Goal: Check status: Check status

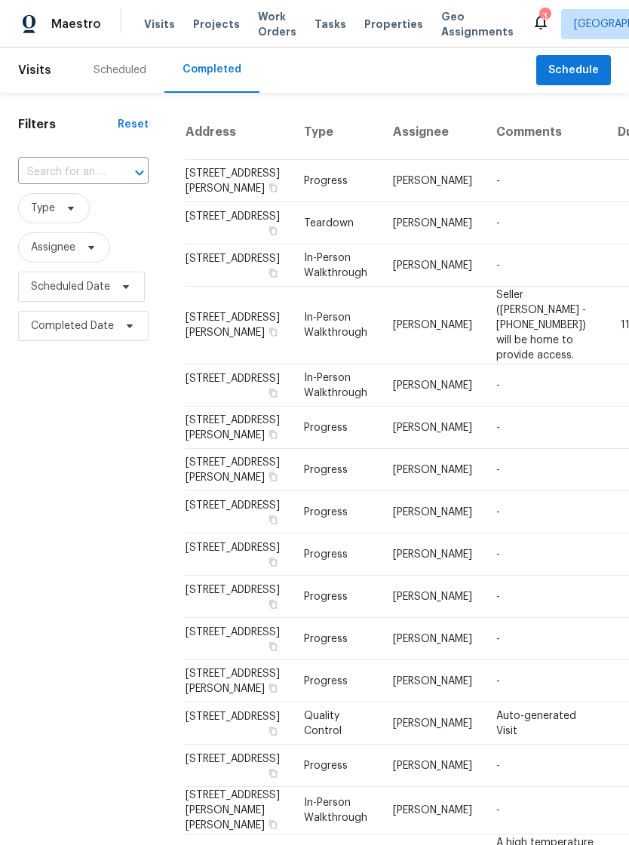
click at [117, 81] on div "Scheduled" at bounding box center [119, 70] width 89 height 45
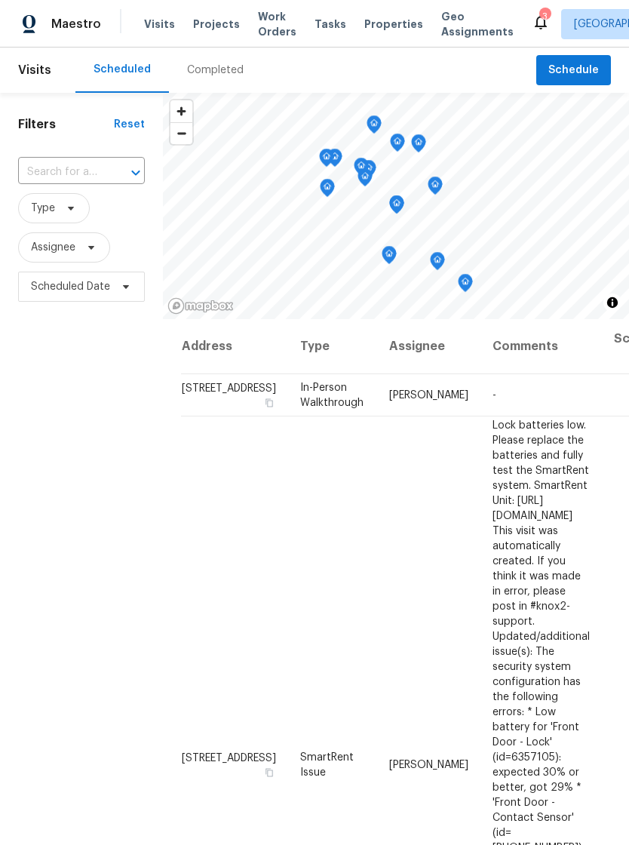
click at [373, 28] on span "Properties" at bounding box center [393, 24] width 59 height 15
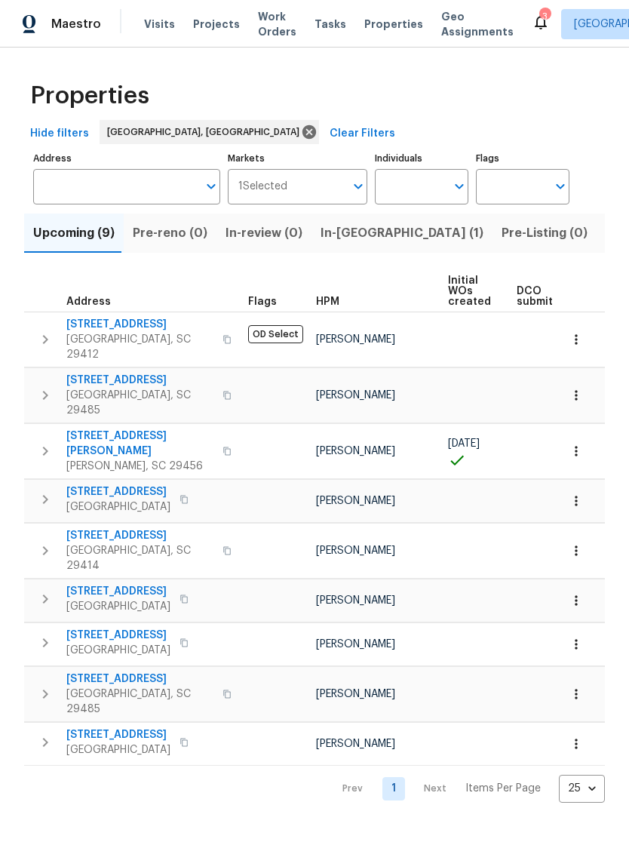
click at [168, 29] on span "Visits" at bounding box center [159, 24] width 31 height 15
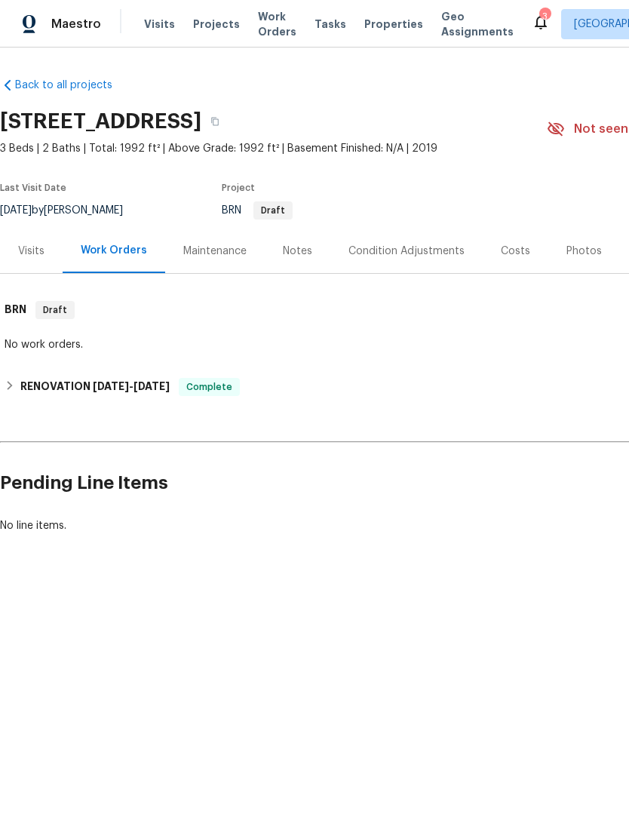
click at [158, 27] on span "Visits" at bounding box center [159, 24] width 31 height 15
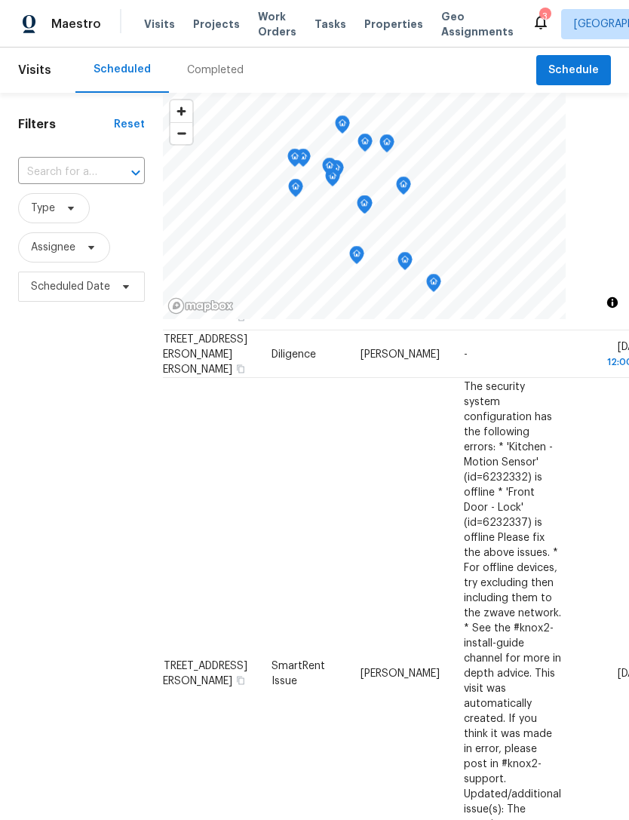
scroll to position [1119, 29]
click at [375, 20] on span "Properties" at bounding box center [393, 24] width 59 height 15
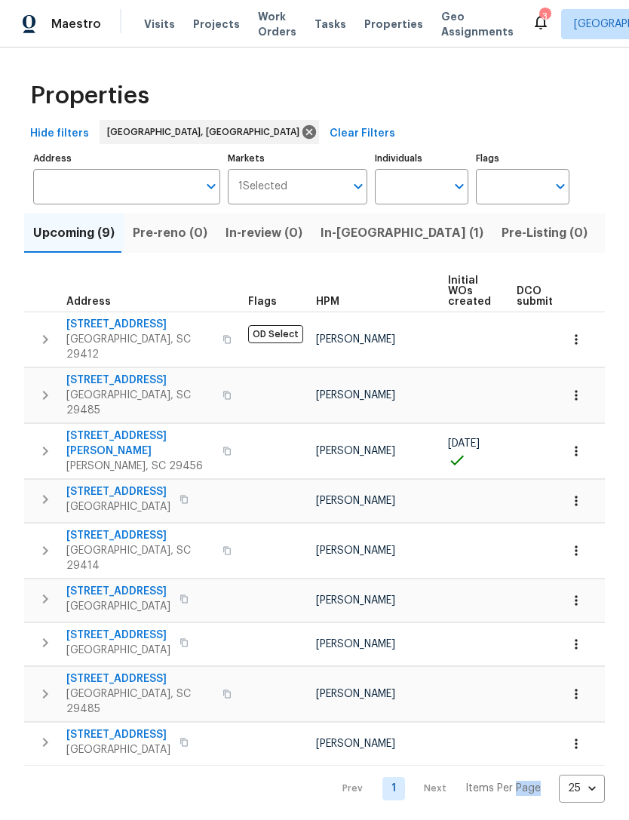
click at [162, 26] on span "Visits" at bounding box center [159, 24] width 31 height 15
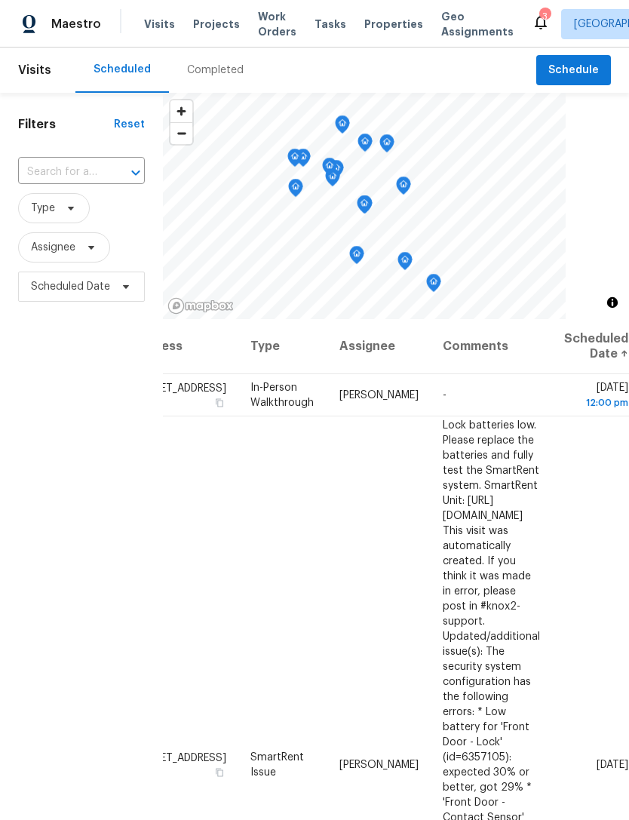
scroll to position [17, 0]
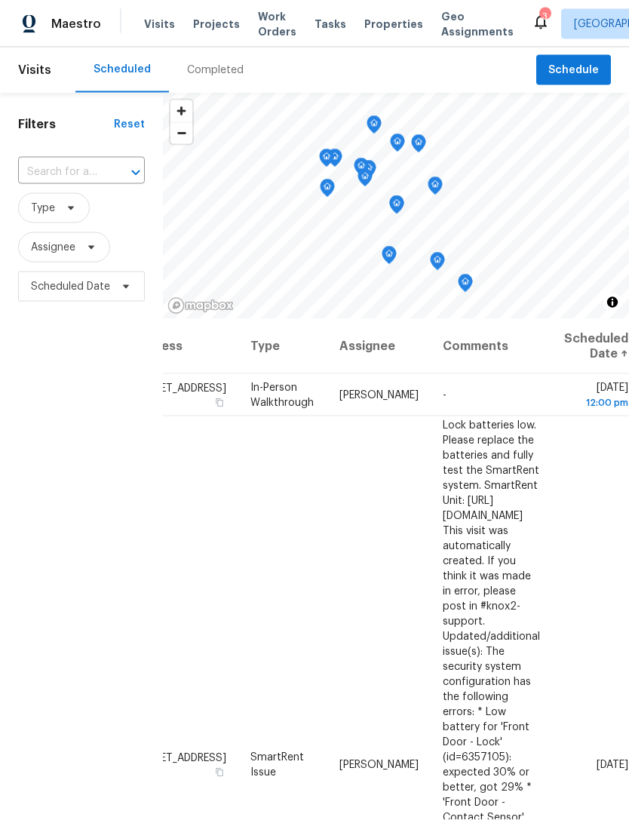
click at [40, 379] on div "Filters Reset ​ Type Assignee Scheduled Date" at bounding box center [81, 534] width 163 height 882
click at [157, 17] on span "Visits" at bounding box center [159, 24] width 31 height 15
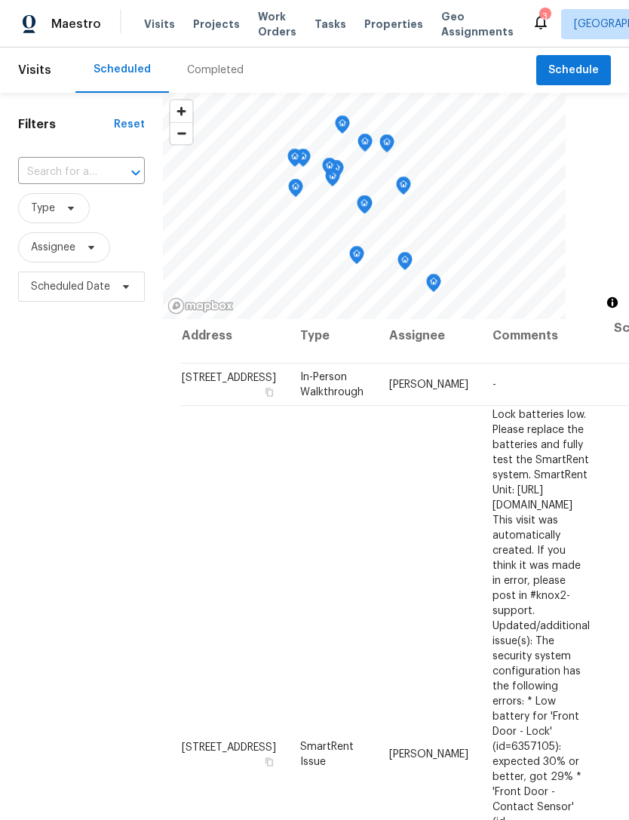
scroll to position [11, 0]
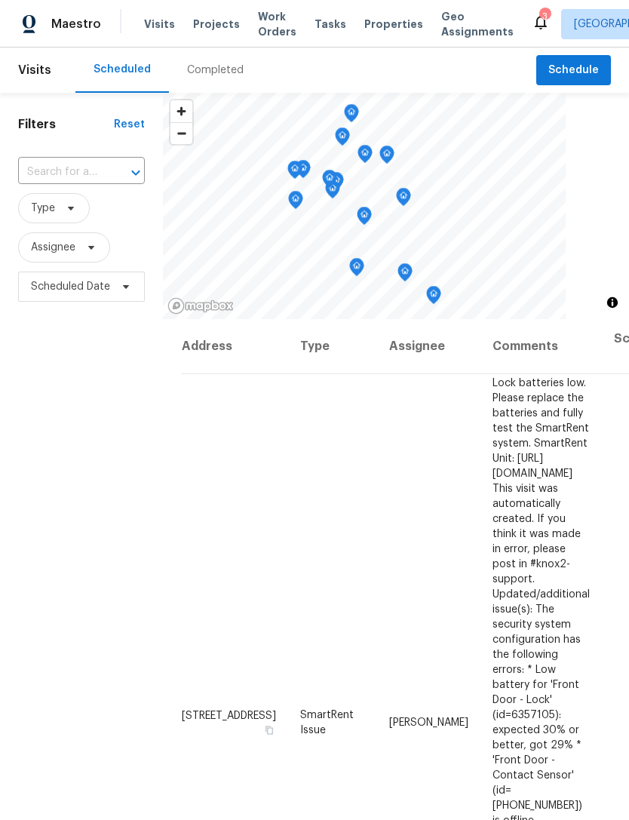
scroll to position [0, 11]
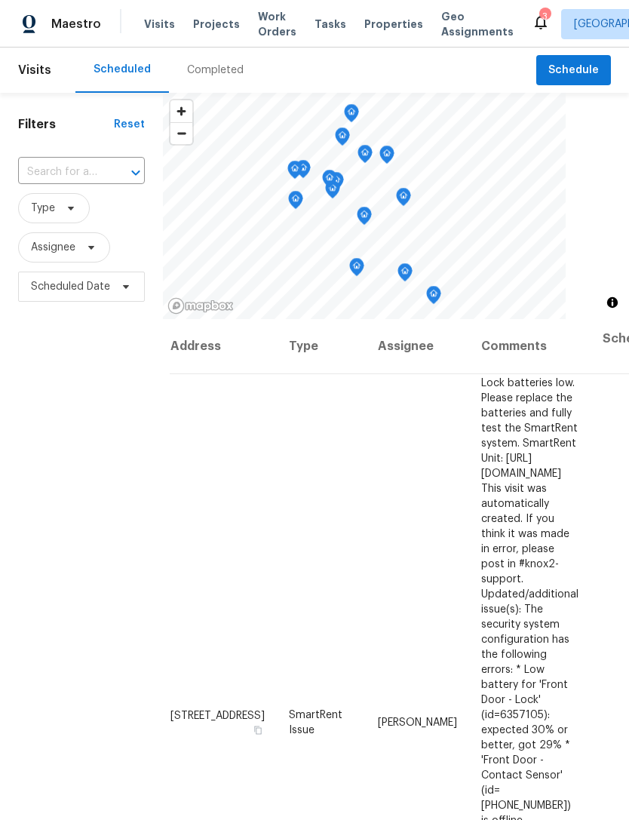
click at [213, 58] on div "Completed" at bounding box center [215, 70] width 93 height 45
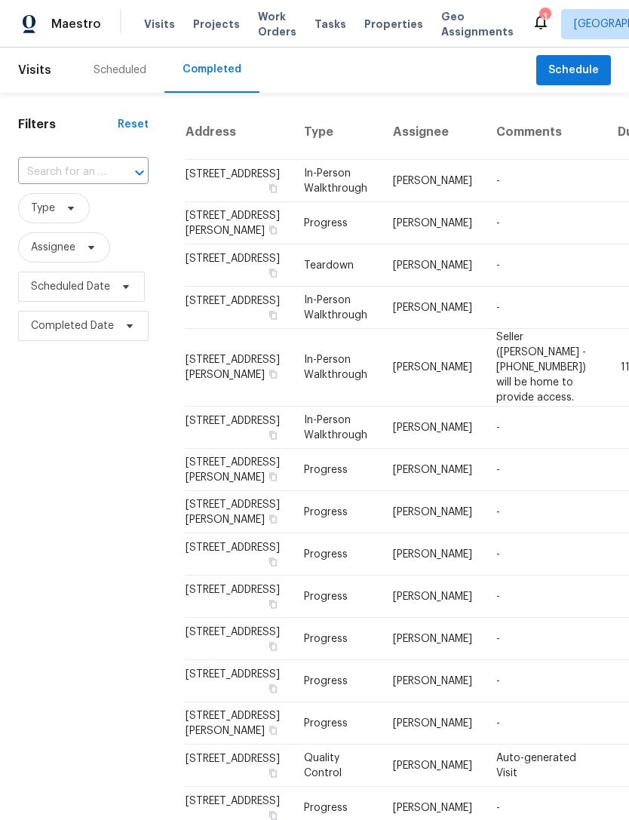
click at [118, 71] on div "Scheduled" at bounding box center [119, 70] width 53 height 15
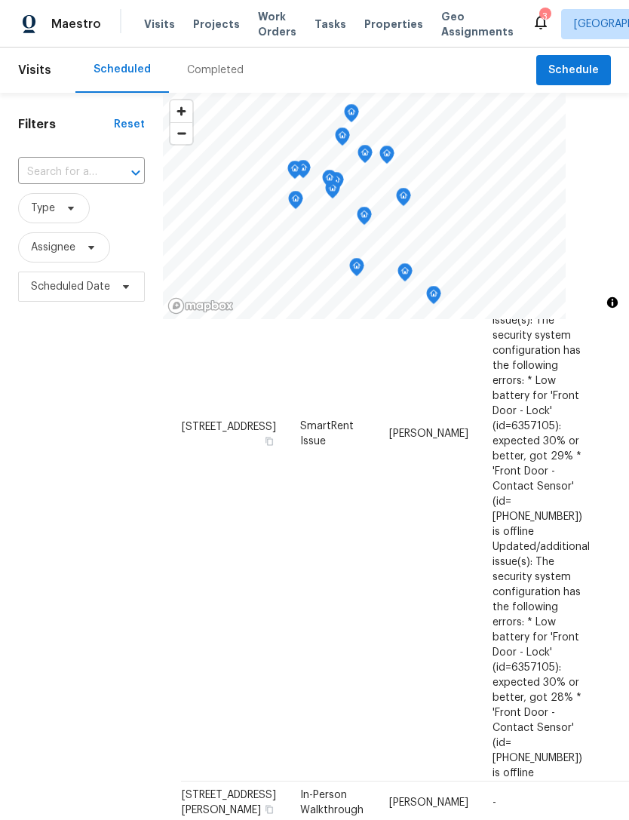
scroll to position [293, 0]
